Goal: Information Seeking & Learning: Learn about a topic

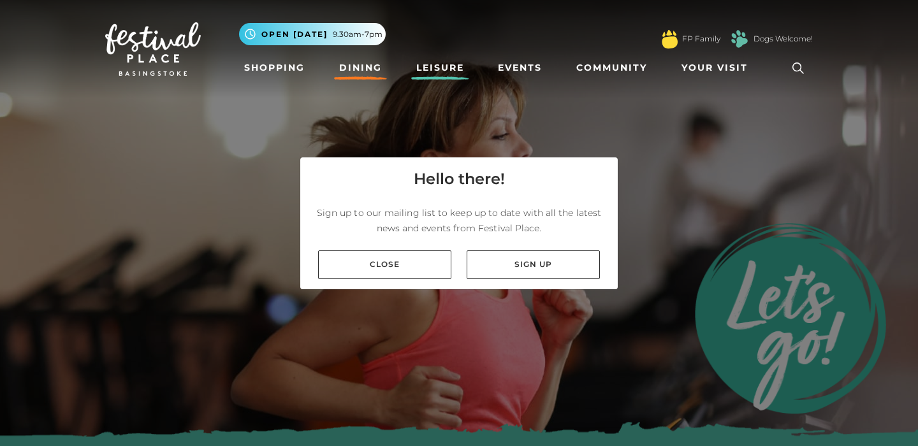
click at [354, 62] on link "Dining" at bounding box center [360, 68] width 53 height 24
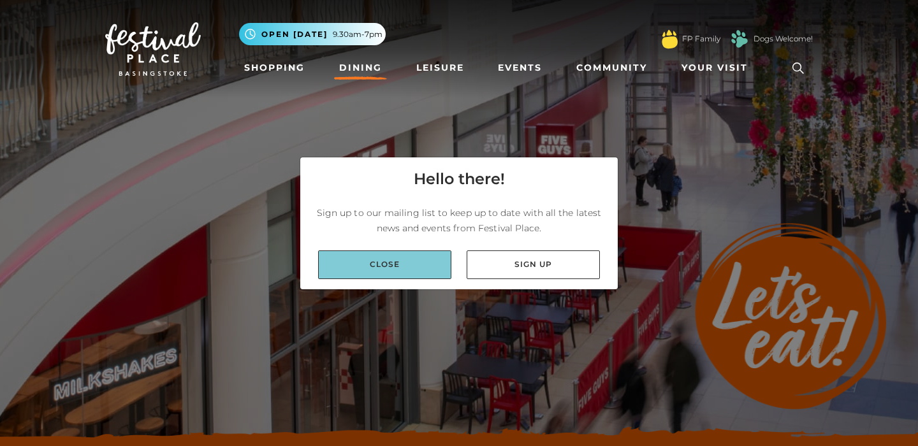
click at [390, 263] on link "Close" at bounding box center [384, 265] width 133 height 29
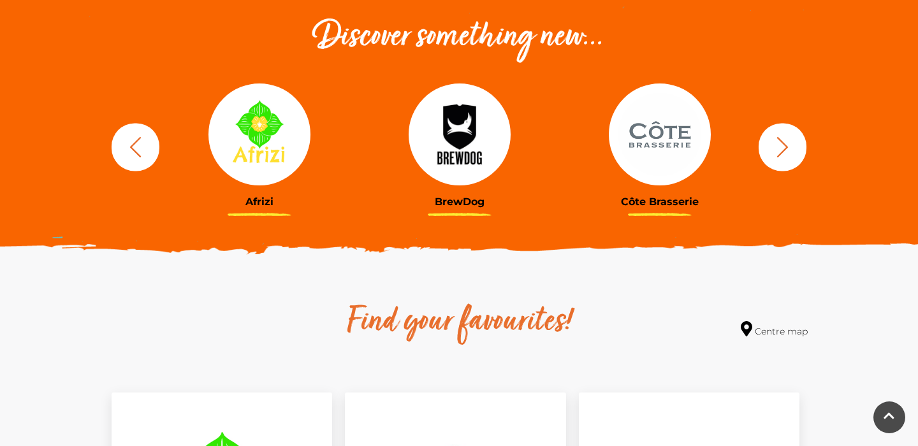
scroll to position [456, 0]
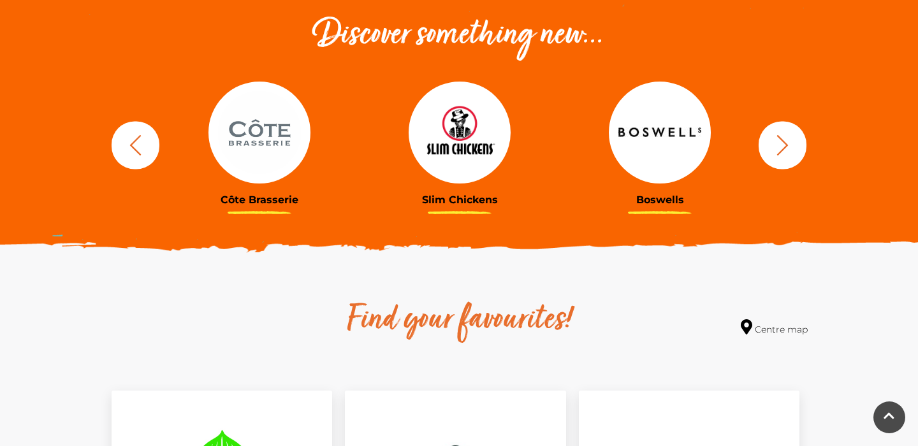
click at [780, 145] on icon "button" at bounding box center [783, 145] width 24 height 24
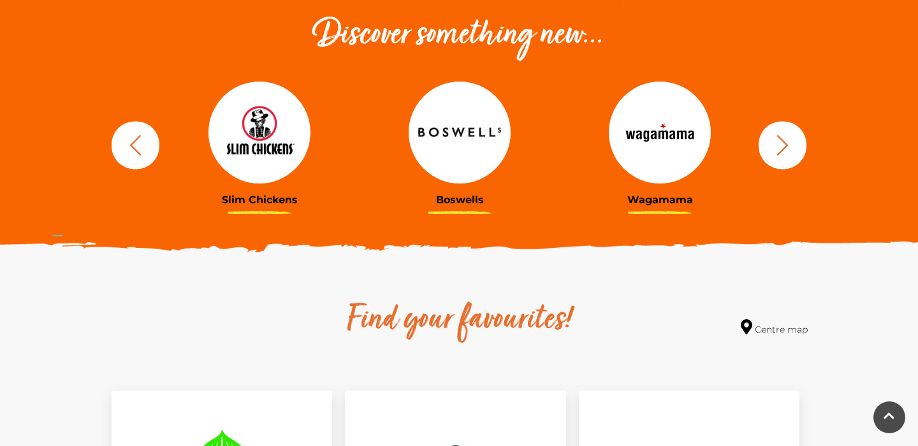
click at [780, 145] on icon "button" at bounding box center [783, 145] width 24 height 24
click at [788, 145] on icon "button" at bounding box center [782, 145] width 11 height 20
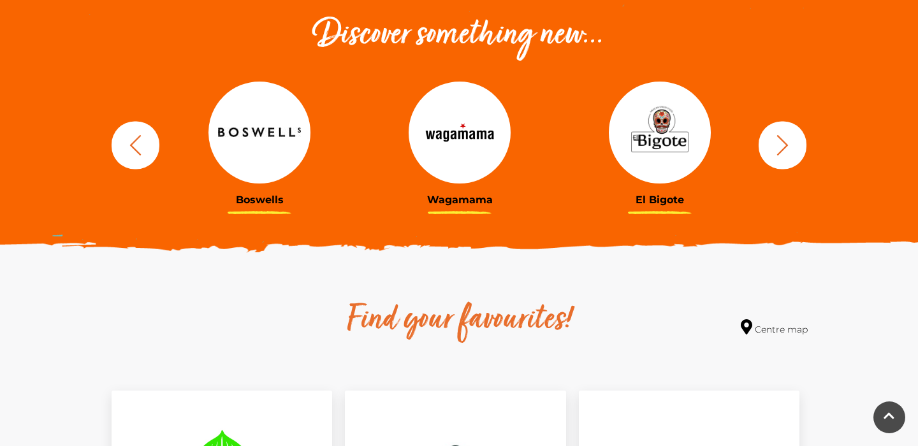
click at [788, 145] on icon "button" at bounding box center [782, 145] width 11 height 20
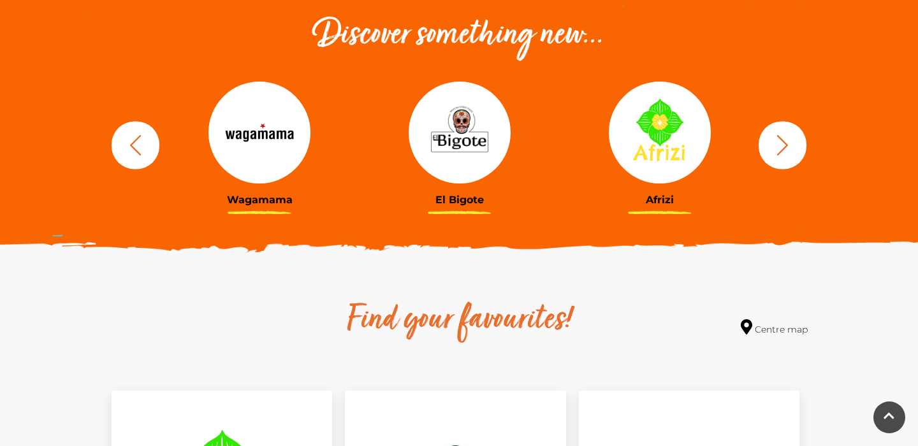
click at [788, 145] on icon "button" at bounding box center [782, 145] width 11 height 20
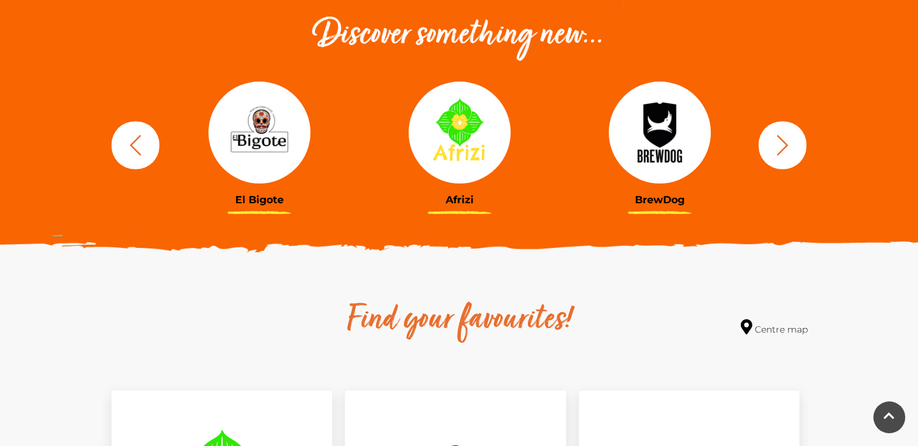
click at [788, 145] on icon "button" at bounding box center [782, 145] width 11 height 20
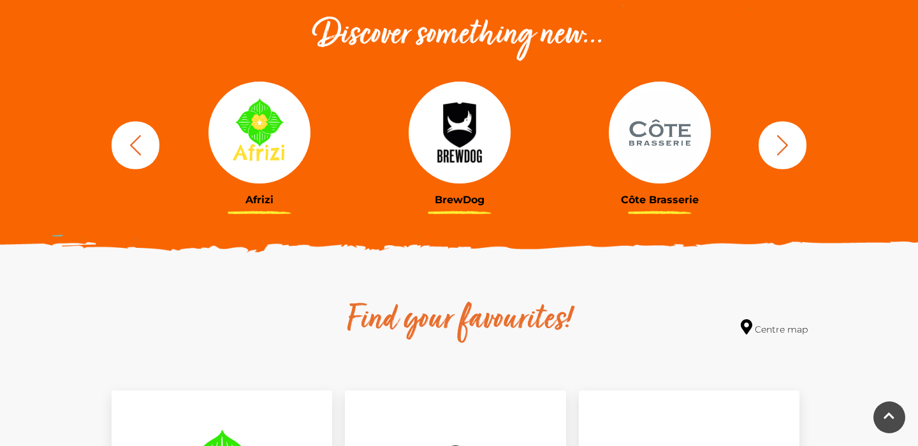
click at [788, 145] on icon "button" at bounding box center [782, 145] width 11 height 20
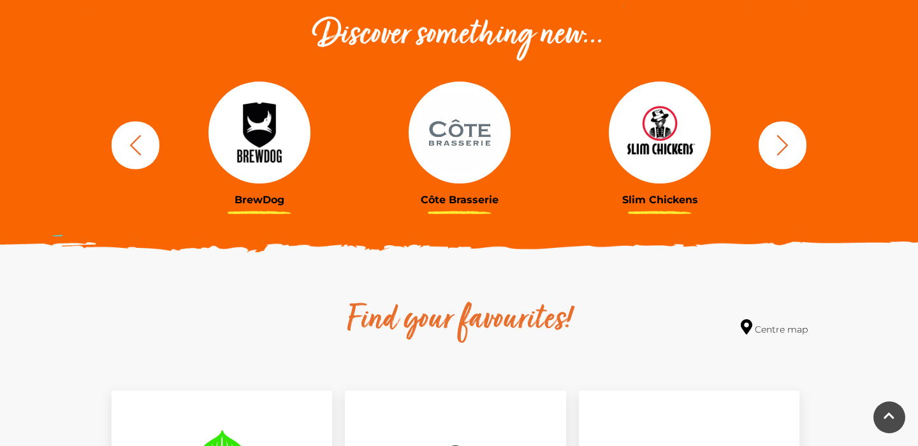
click at [780, 145] on icon "button" at bounding box center [783, 145] width 24 height 24
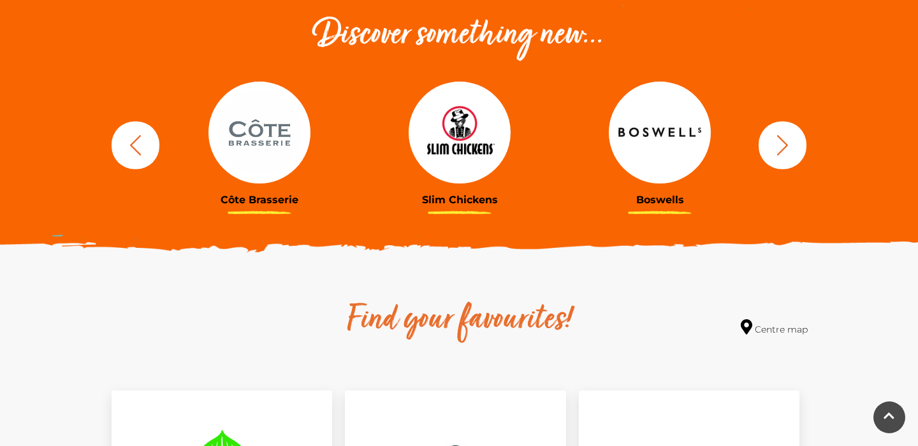
click at [468, 151] on img at bounding box center [460, 133] width 102 height 102
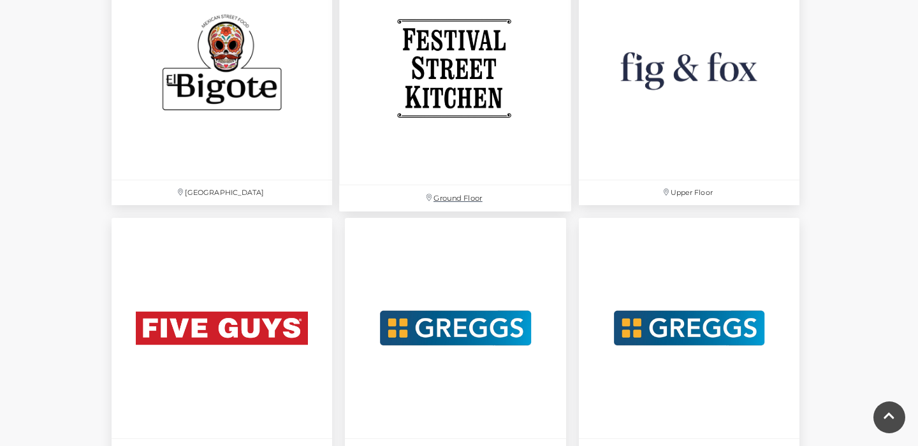
scroll to position [2184, 0]
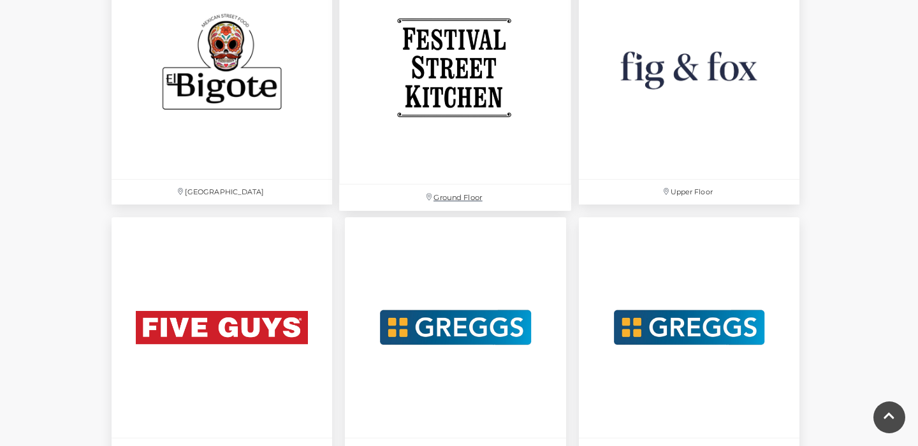
click at [470, 82] on img at bounding box center [456, 68] width 232 height 232
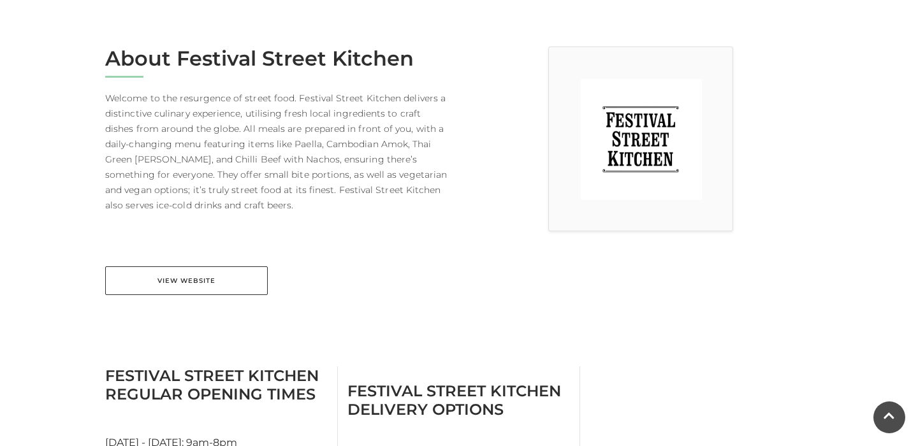
scroll to position [325, 0]
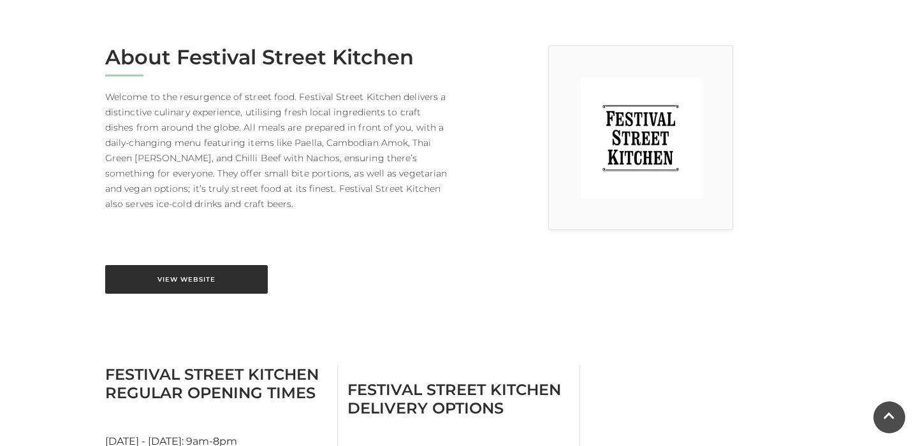
click at [233, 277] on link "View Website" at bounding box center [186, 279] width 163 height 29
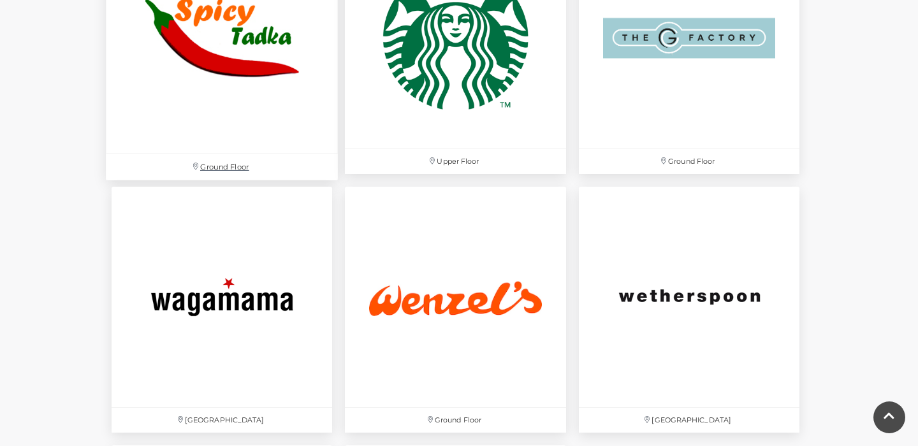
scroll to position [4050, 0]
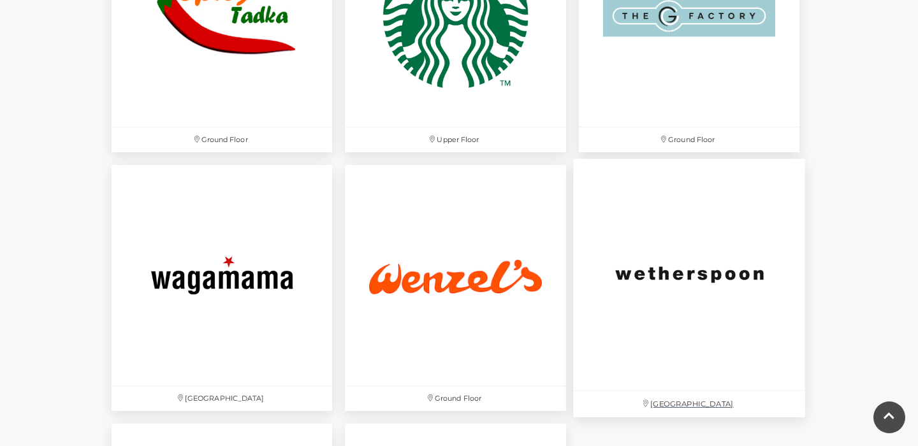
click at [678, 275] on img at bounding box center [689, 275] width 232 height 232
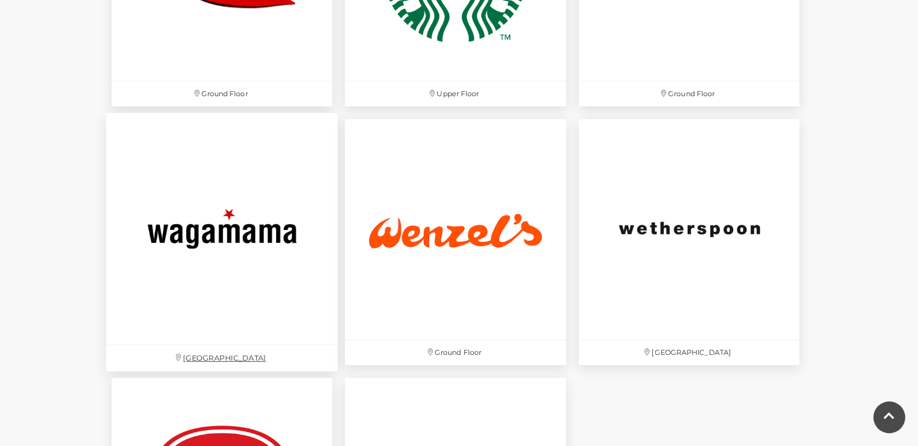
scroll to position [4094, 0]
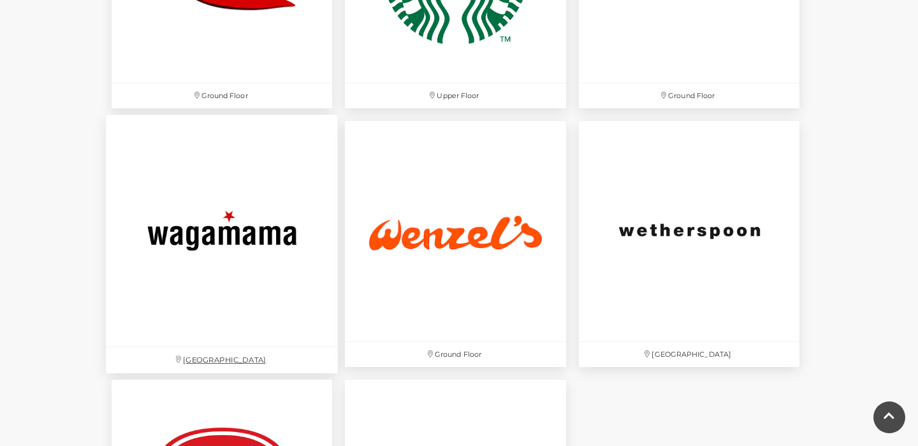
click at [255, 237] on img at bounding box center [222, 231] width 232 height 232
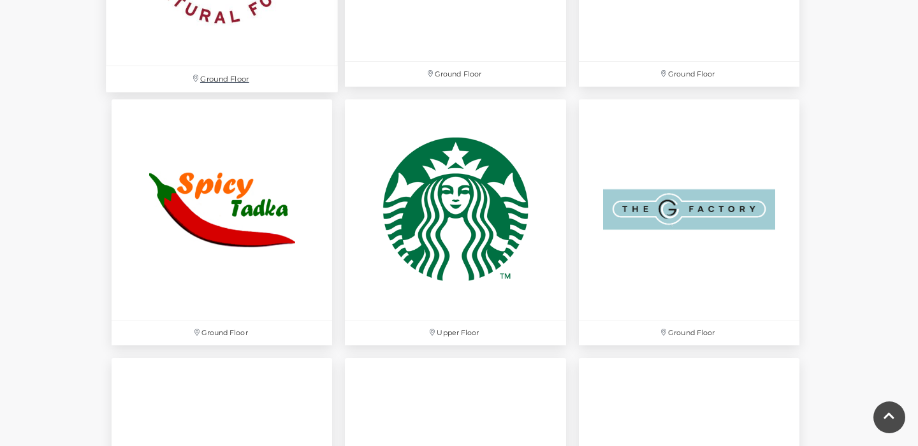
scroll to position [3848, 0]
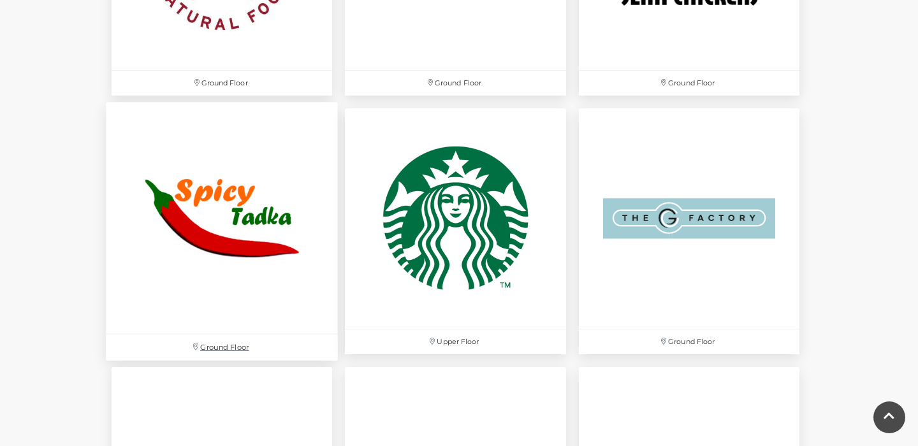
click at [240, 210] on img at bounding box center [222, 218] width 232 height 232
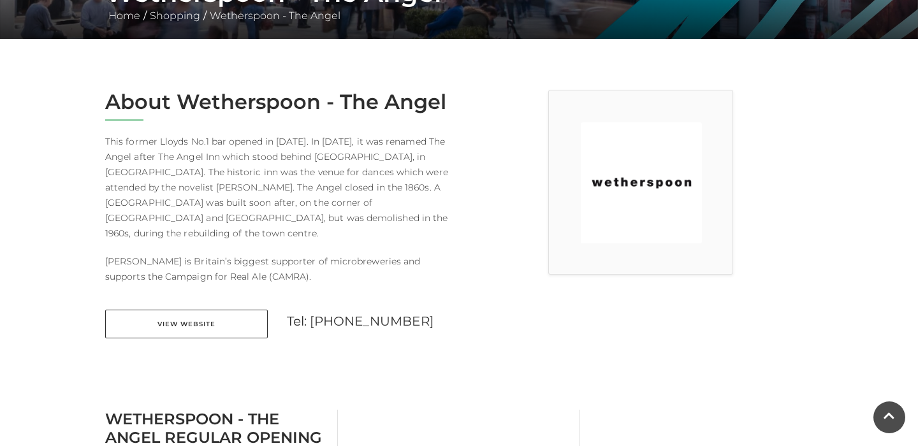
scroll to position [286, 0]
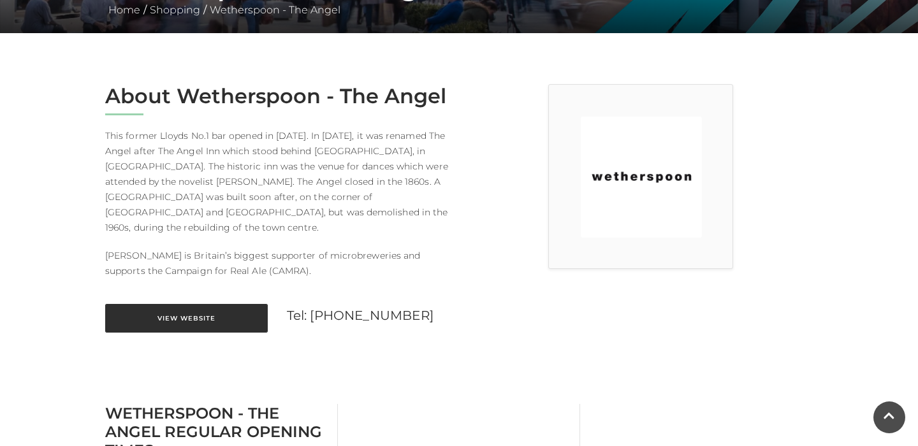
click at [184, 306] on link "View Website" at bounding box center [186, 318] width 163 height 29
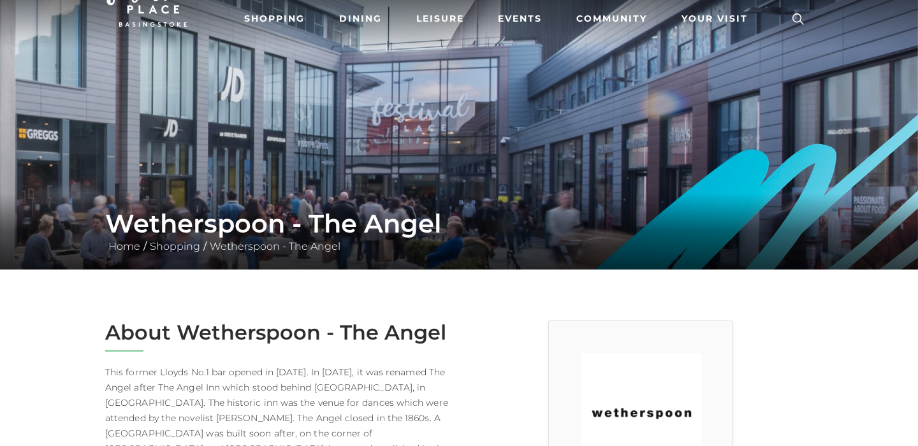
scroll to position [58, 0]
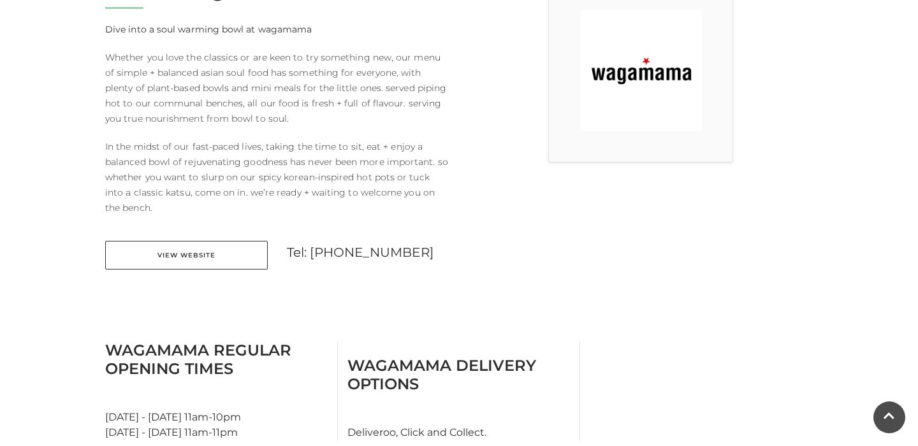
scroll to position [397, 0]
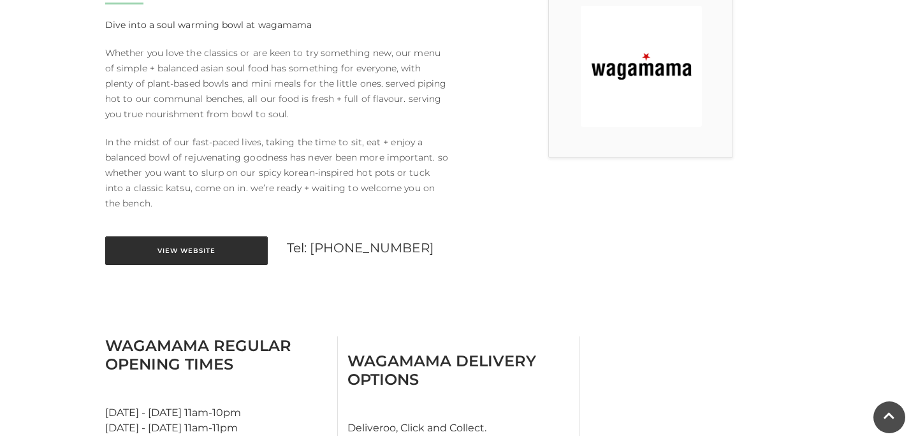
click at [205, 256] on link "View Website" at bounding box center [186, 251] width 163 height 29
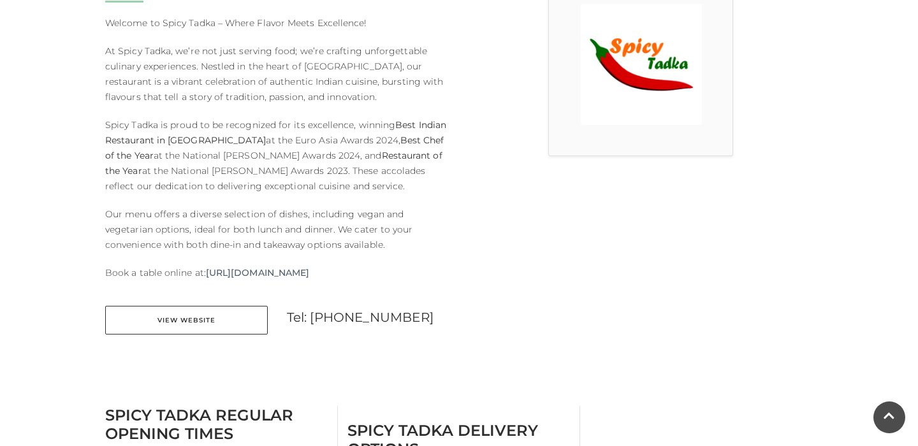
scroll to position [403, 0]
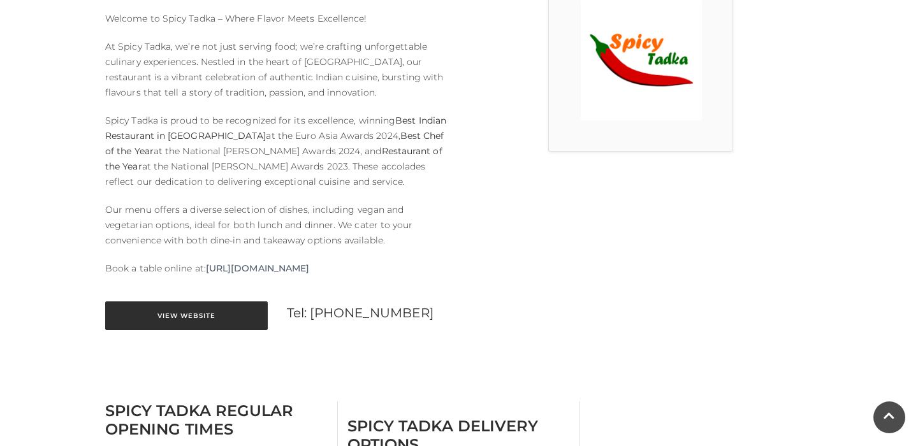
click at [210, 318] on link "View Website" at bounding box center [186, 316] width 163 height 29
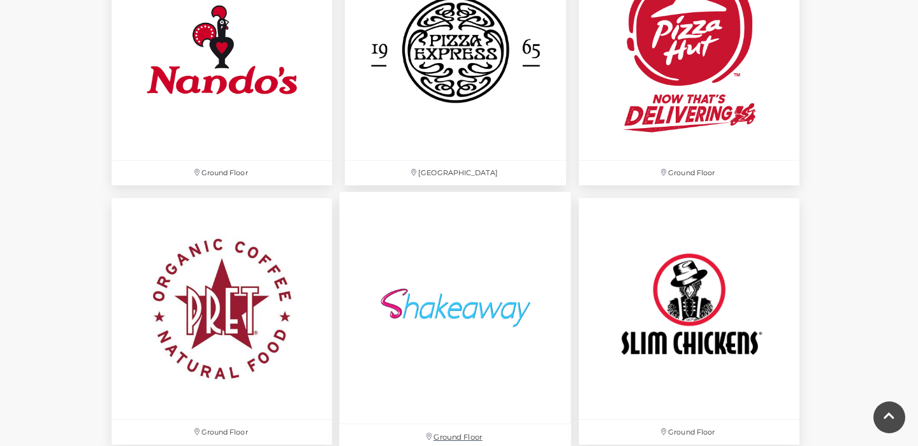
scroll to position [3458, 0]
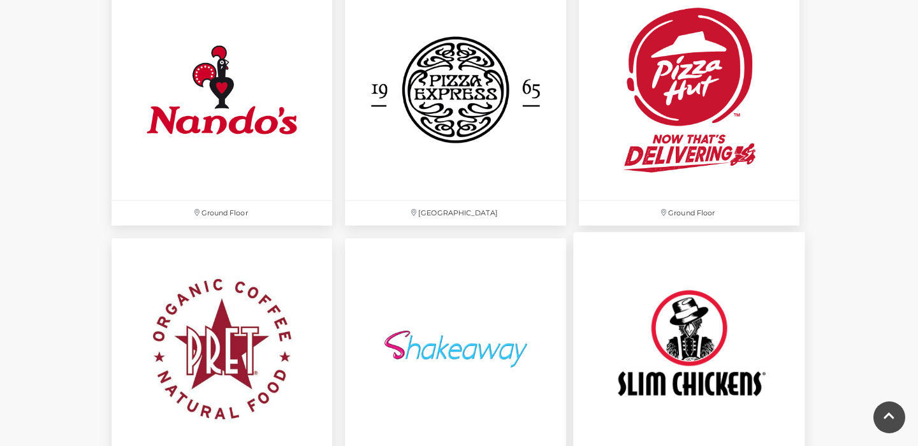
click at [706, 343] on img at bounding box center [689, 349] width 232 height 232
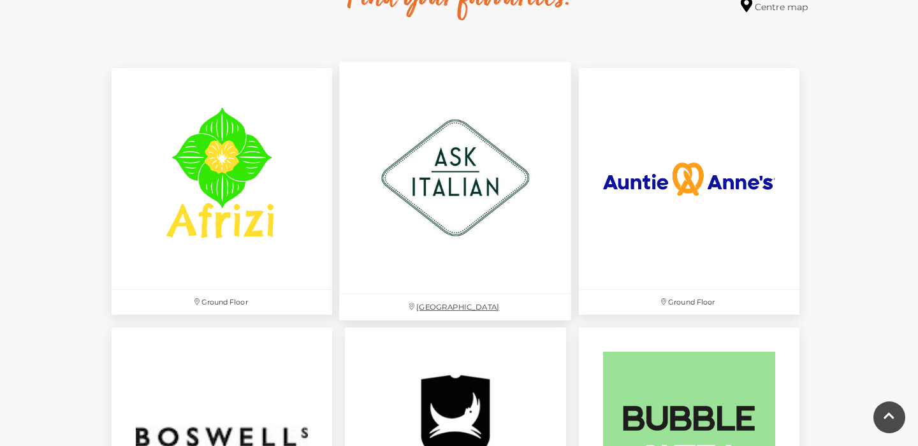
scroll to position [788, 0]
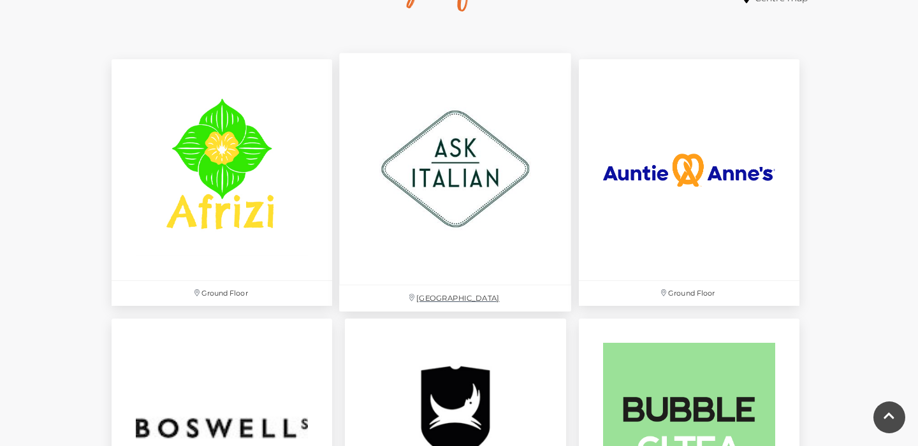
click at [469, 176] on img at bounding box center [456, 170] width 232 height 232
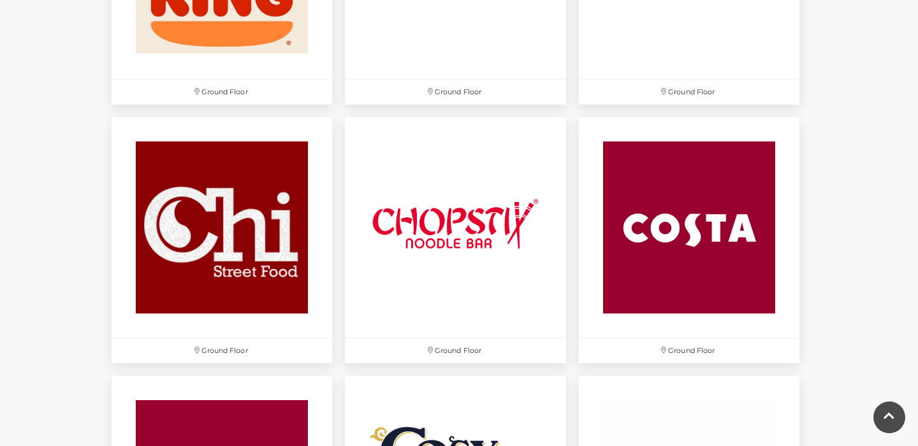
scroll to position [1522, 0]
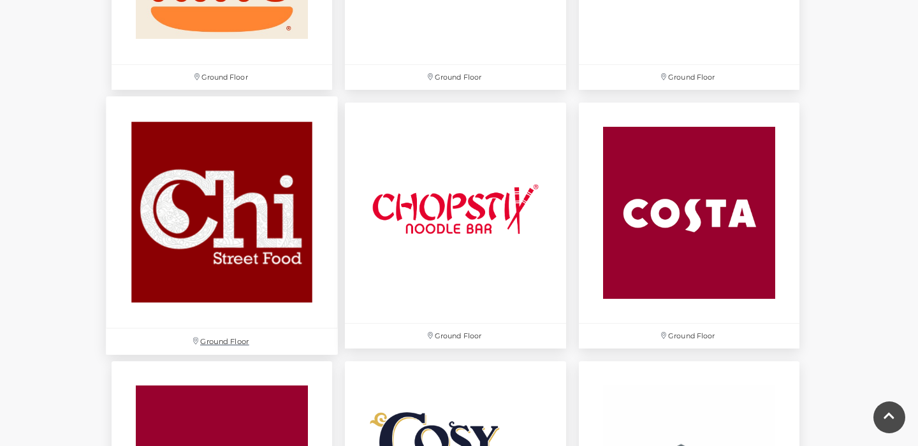
click at [243, 277] on img at bounding box center [222, 212] width 232 height 232
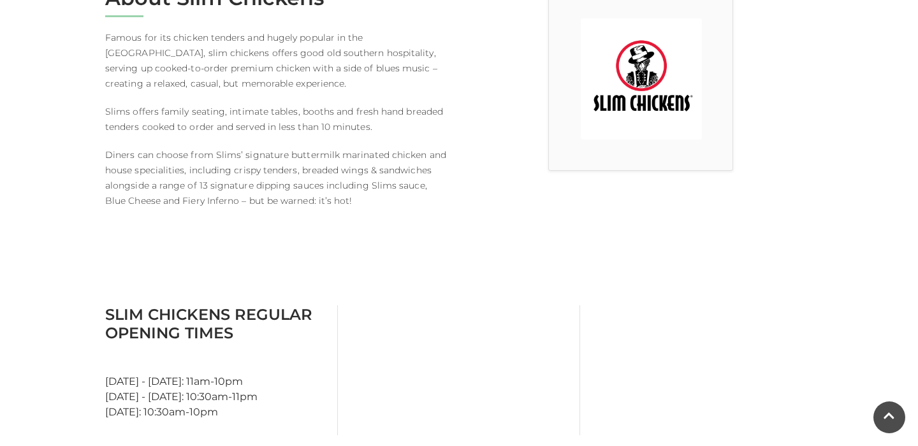
scroll to position [388, 0]
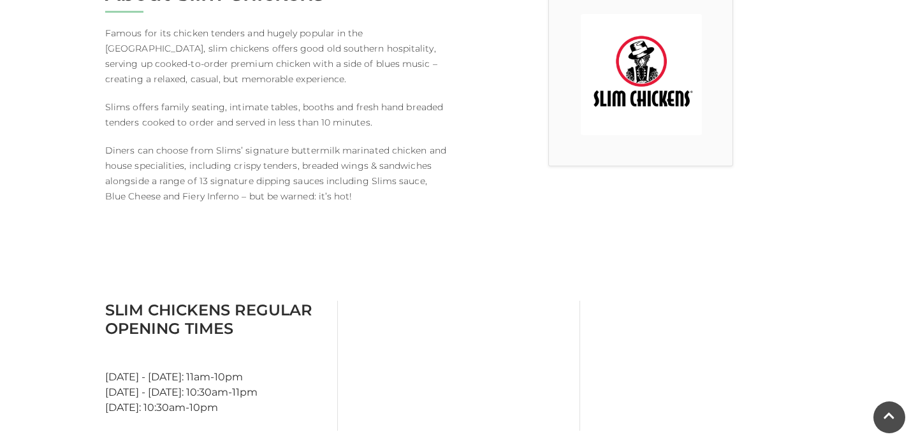
click at [274, 310] on h3 "Slim Chickens Regular Opening Times" at bounding box center [216, 319] width 223 height 37
click at [682, 108] on img at bounding box center [641, 74] width 121 height 121
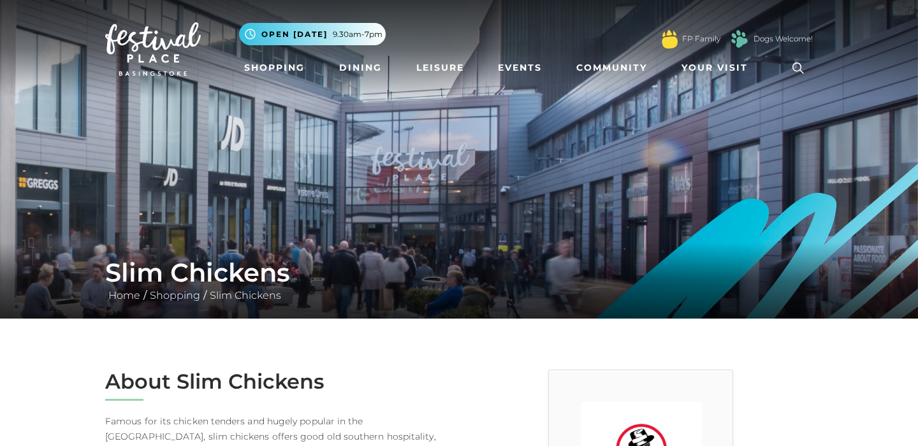
scroll to position [0, 0]
click at [242, 294] on link "Slim Chickens" at bounding box center [246, 295] width 78 height 12
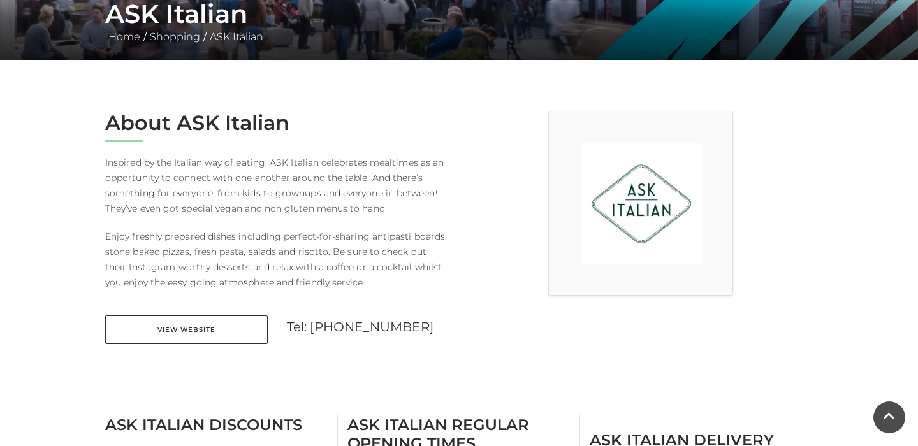
scroll to position [237, 0]
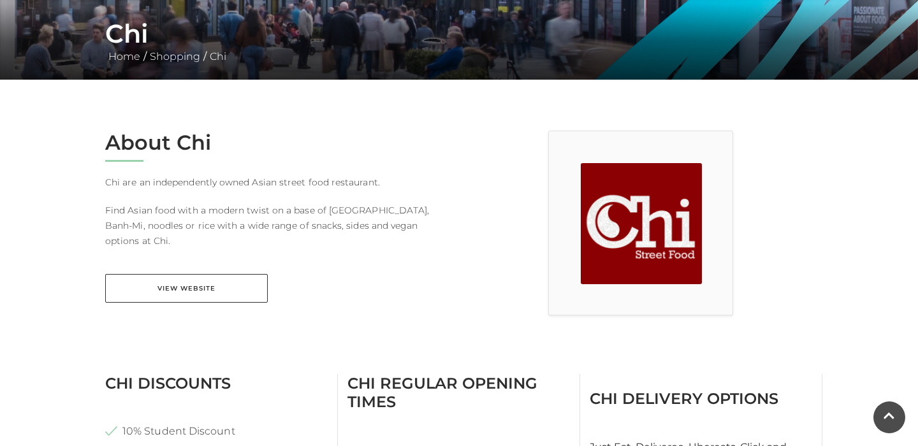
scroll to position [252, 0]
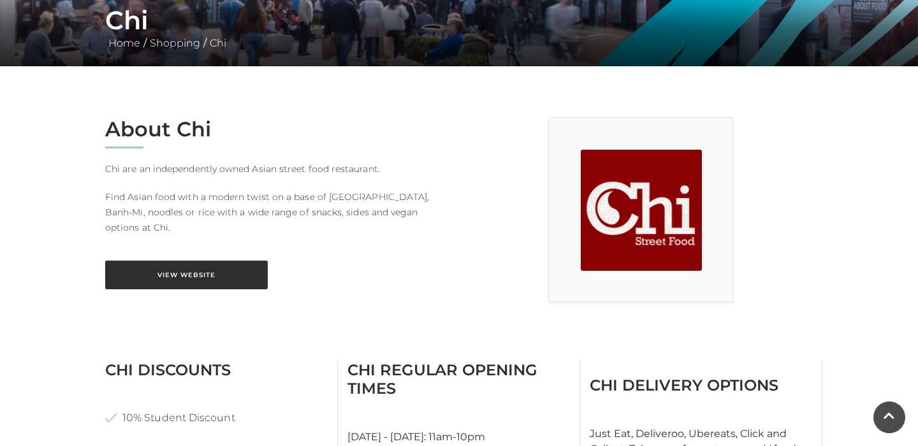
click at [230, 267] on link "View Website" at bounding box center [186, 275] width 163 height 29
